Goal: Task Accomplishment & Management: Manage account settings

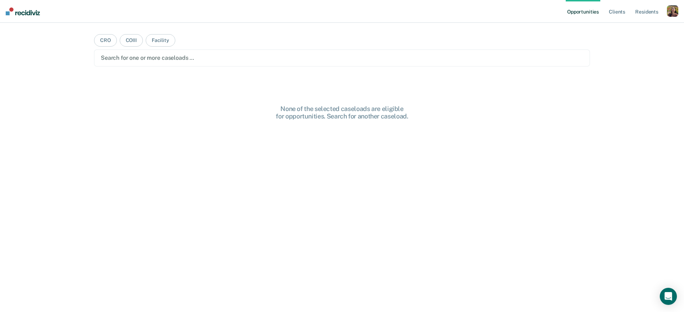
click at [676, 16] on div "button" at bounding box center [672, 10] width 11 height 11
click at [627, 30] on link "Profile" at bounding box center [643, 29] width 57 height 6
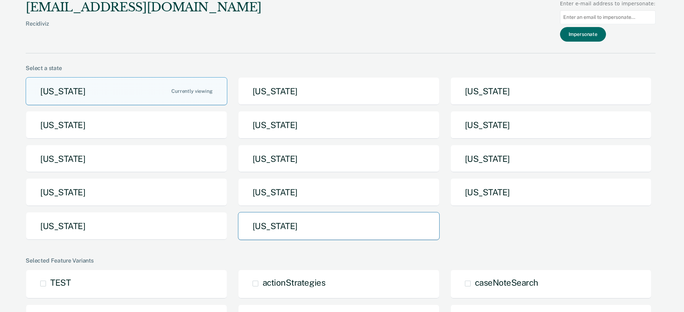
click at [305, 232] on button "[US_STATE]" at bounding box center [339, 226] width 202 height 28
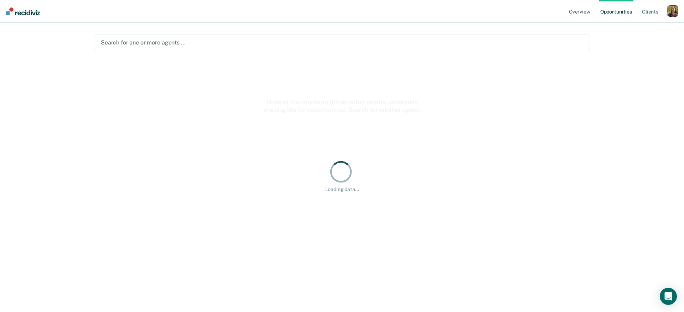
click at [351, 45] on div "Search for one or more agents …" at bounding box center [342, 43] width 484 height 10
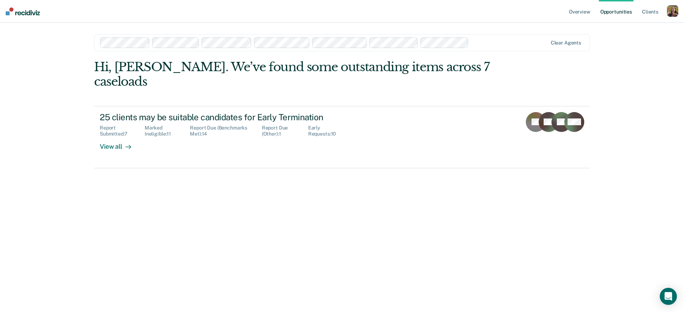
click at [74, 120] on div "Overview Opportunities Client s Profile How it works Log Out Clear agents Hi, […" at bounding box center [342, 156] width 684 height 312
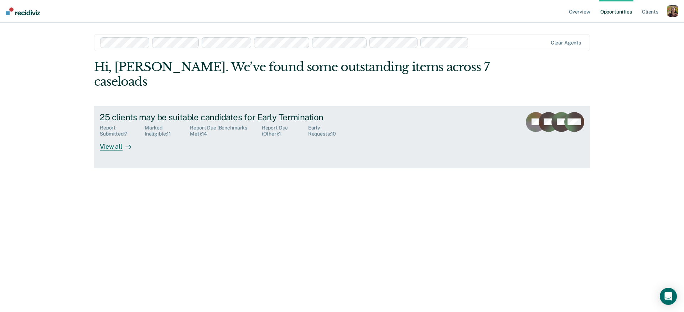
click at [121, 138] on link "25 clients may be suitable candidates for Early Termination Report Submitted : …" at bounding box center [342, 137] width 496 height 62
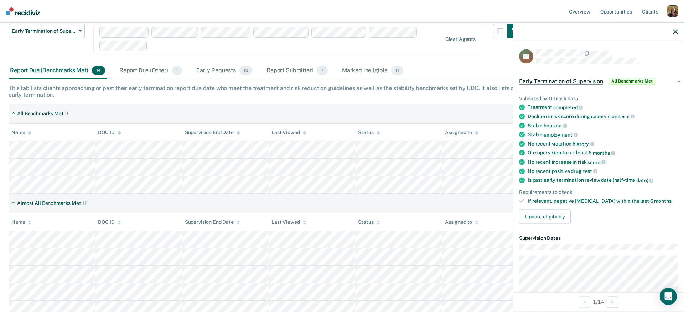
scroll to position [72, 0]
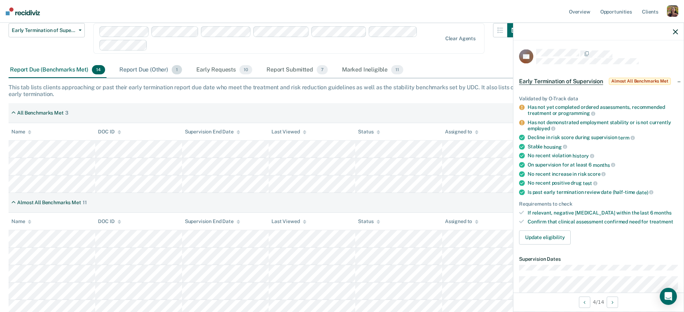
click at [138, 72] on div "Report Due (Other) 1" at bounding box center [151, 70] width 66 height 16
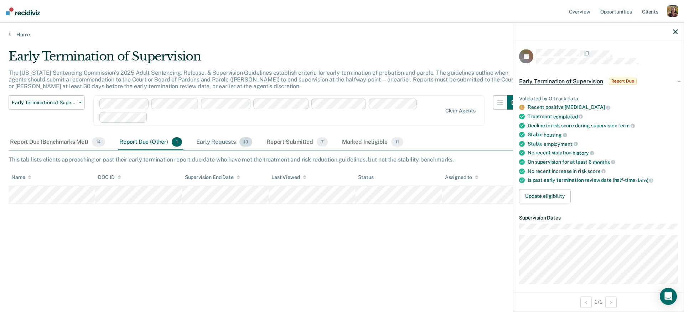
click at [235, 145] on div "Early Requests 10" at bounding box center [224, 143] width 59 height 16
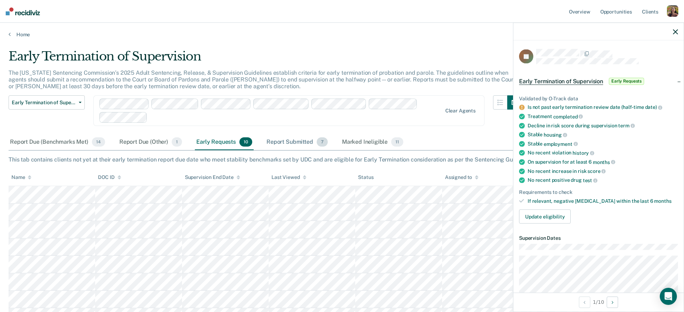
click at [295, 140] on div "Report Submitted 7" at bounding box center [297, 143] width 64 height 16
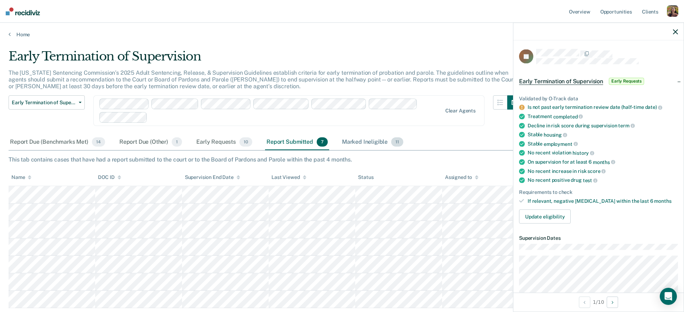
click at [372, 145] on div "Marked Ineligible 11" at bounding box center [372, 143] width 64 height 16
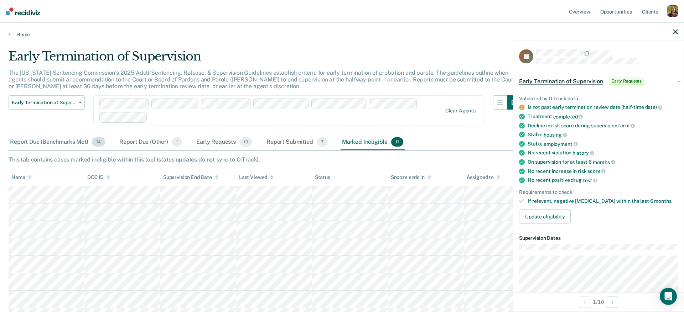
click at [80, 139] on div "Report Due (Benchmarks Met) 14" at bounding box center [58, 143] width 98 height 16
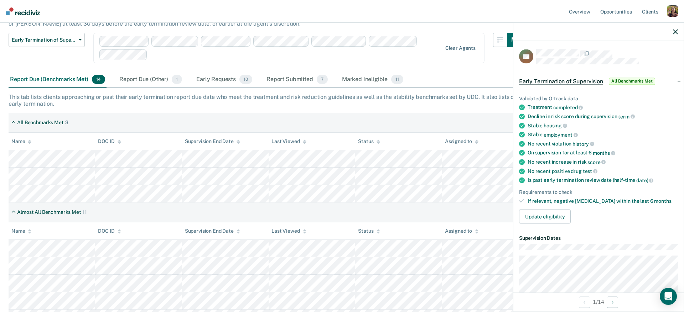
scroll to position [63, 0]
